Goal: Find specific page/section: Find specific page/section

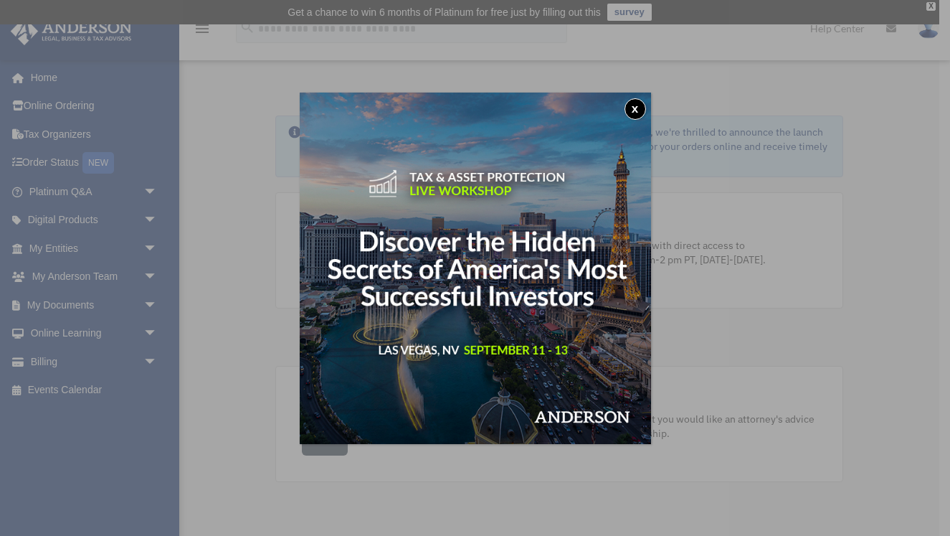
click at [632, 113] on button "x" at bounding box center [636, 109] width 22 height 22
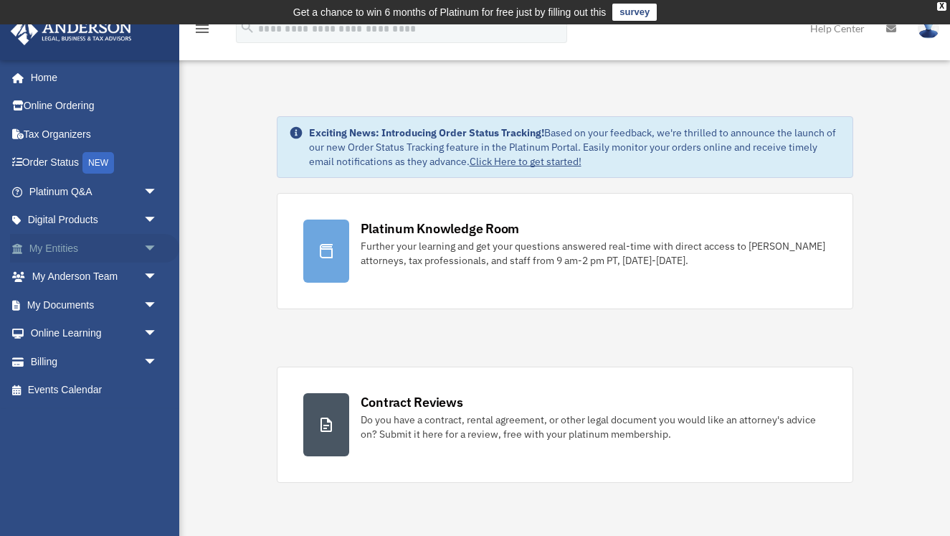
click at [143, 247] on span "arrow_drop_down" at bounding box center [157, 248] width 29 height 29
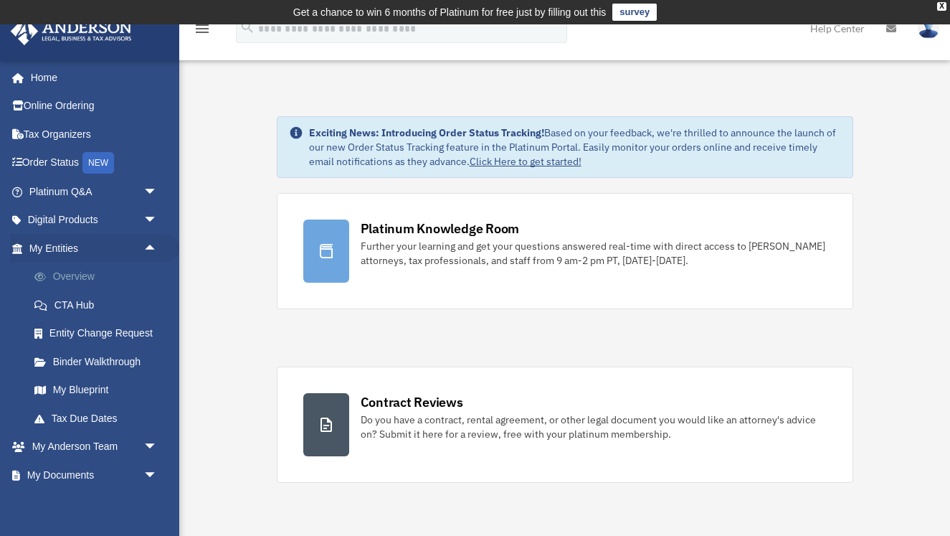
click at [93, 272] on link "Overview" at bounding box center [99, 276] width 159 height 29
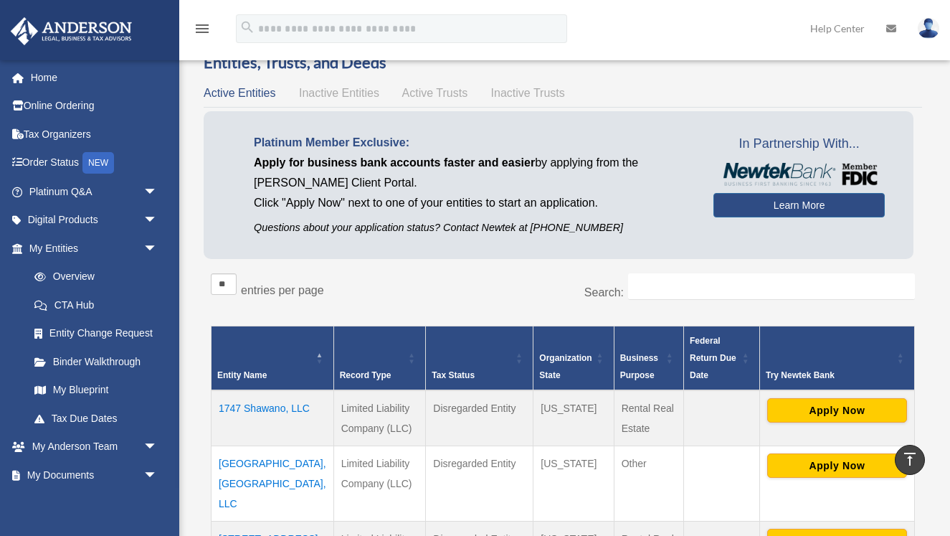
scroll to position [54, 0]
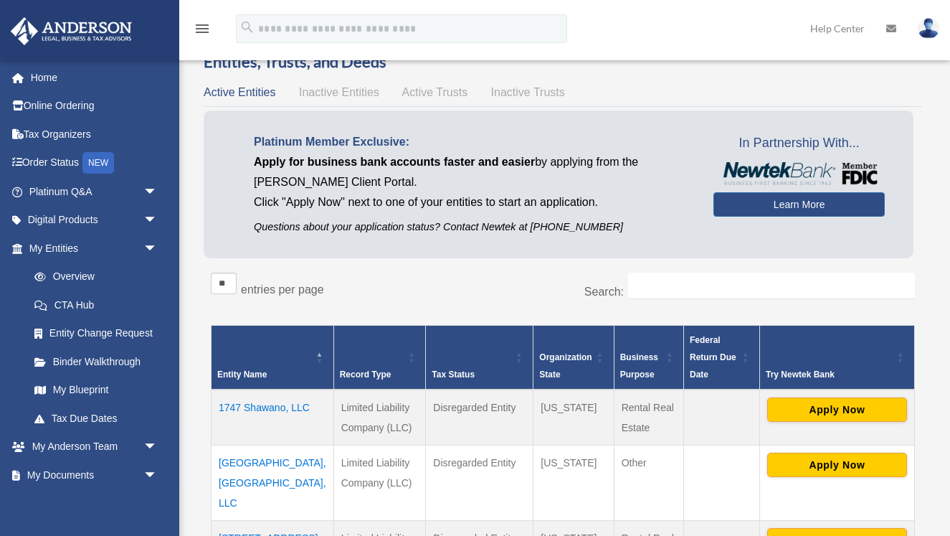
drag, startPoint x: 222, startPoint y: 321, endPoint x: 266, endPoint y: 396, distance: 87.1
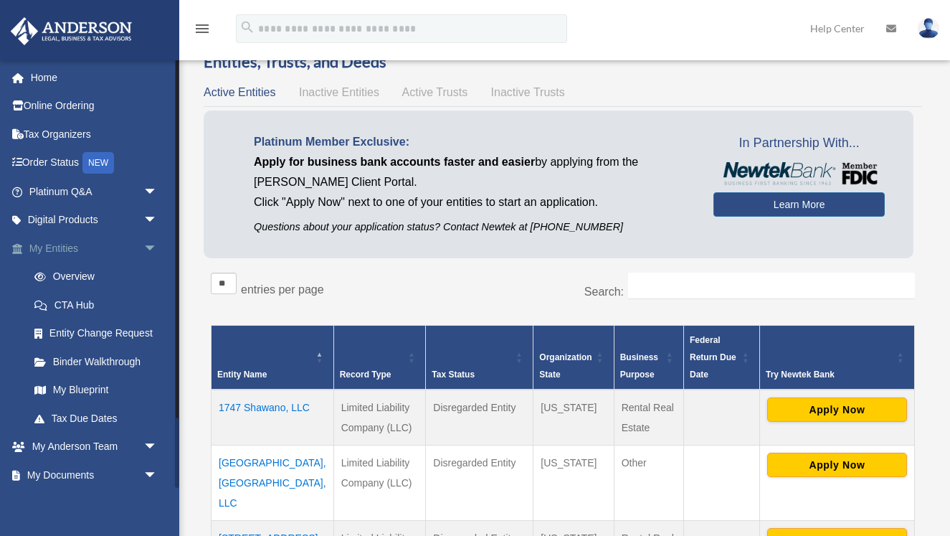
click at [146, 237] on span "arrow_drop_down" at bounding box center [157, 248] width 29 height 29
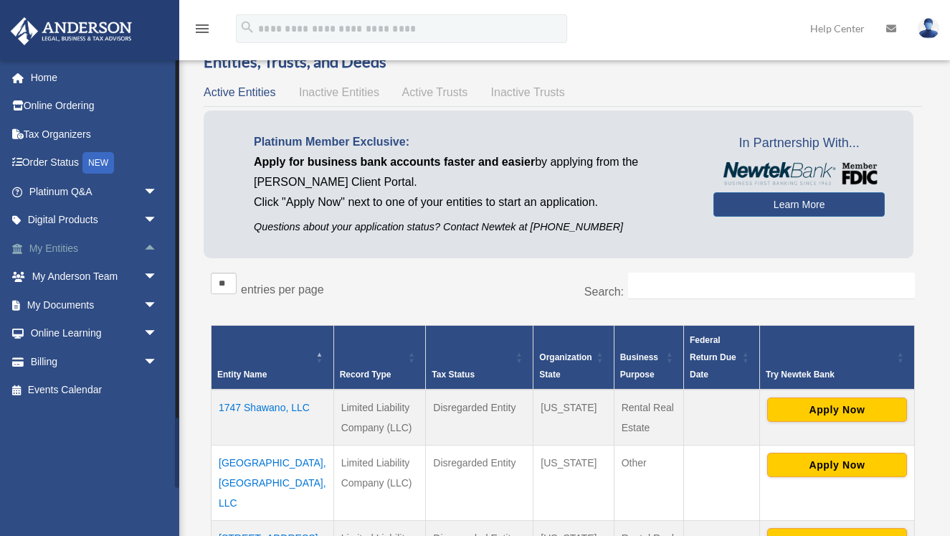
click at [147, 241] on span "arrow_drop_up" at bounding box center [157, 248] width 29 height 29
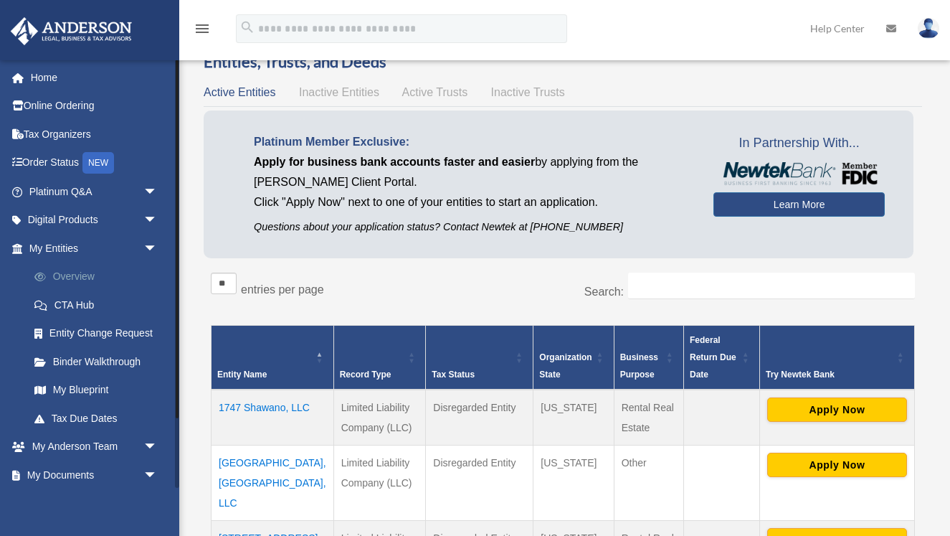
click at [64, 271] on link "Overview" at bounding box center [99, 276] width 159 height 29
click at [89, 387] on link "My Blueprint" at bounding box center [99, 390] width 159 height 29
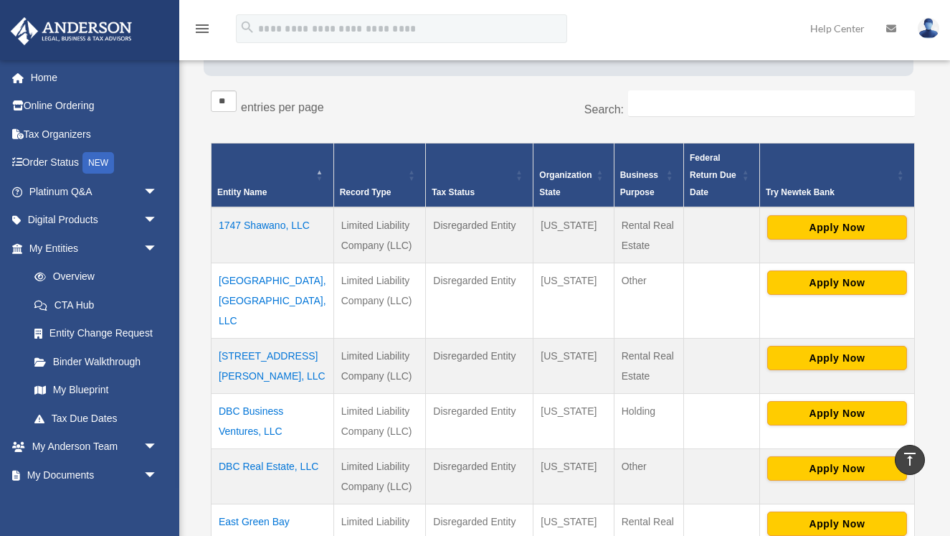
scroll to position [133, 0]
